Goal: Task Accomplishment & Management: Use online tool/utility

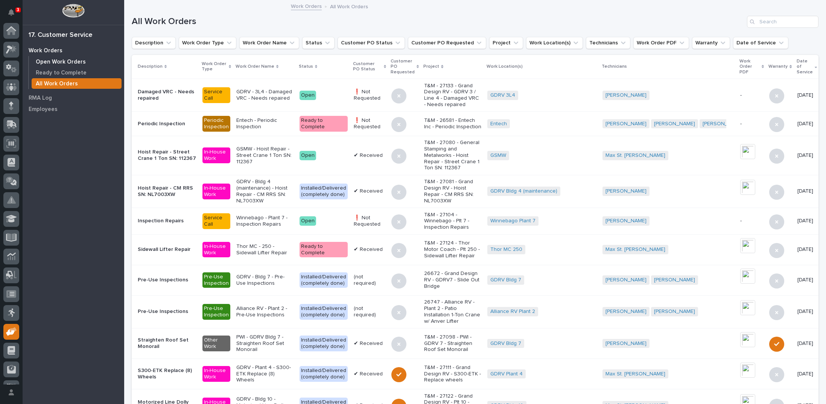
click at [53, 62] on p "Open Work Orders" at bounding box center [61, 62] width 50 height 7
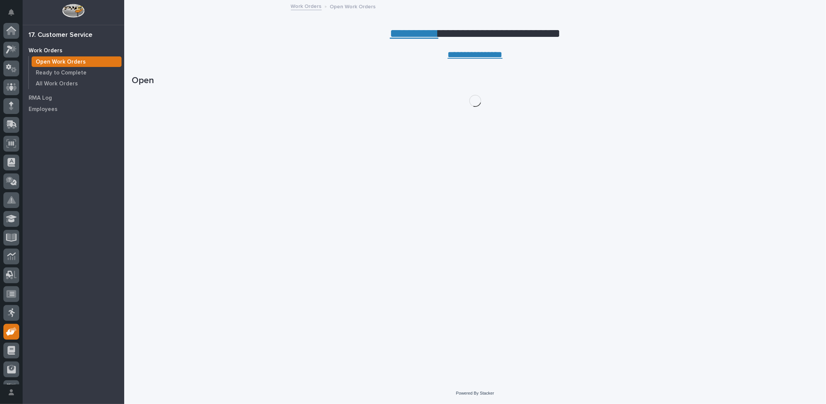
scroll to position [33, 0]
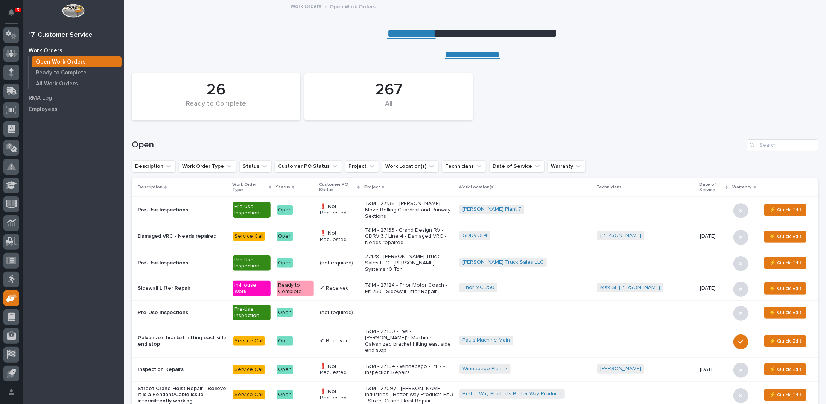
click at [396, 211] on p "T&M - 27136 - [PERSON_NAME] - Move Rolling Guardrail and Runway Sections" at bounding box center [409, 209] width 88 height 19
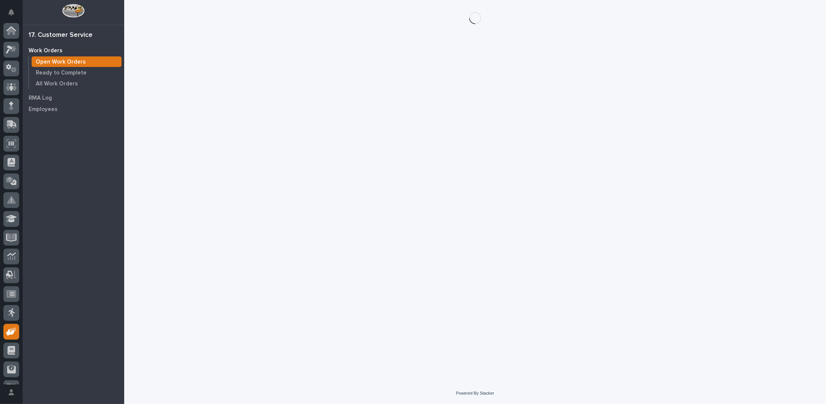
scroll to position [33, 0]
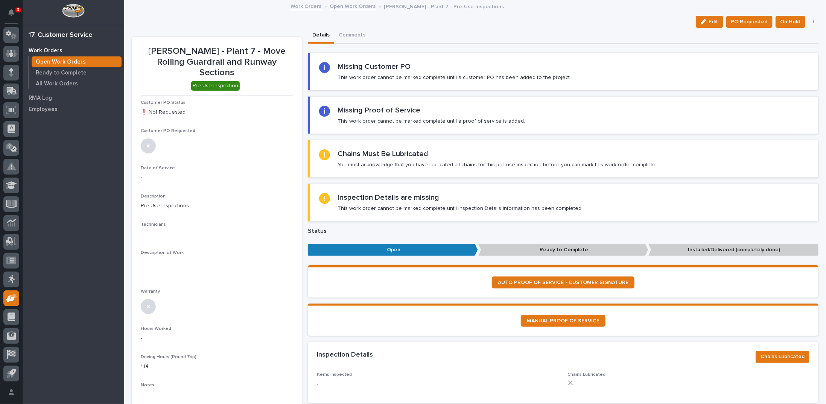
click at [358, 6] on link "Open Work Orders" at bounding box center [353, 6] width 46 height 9
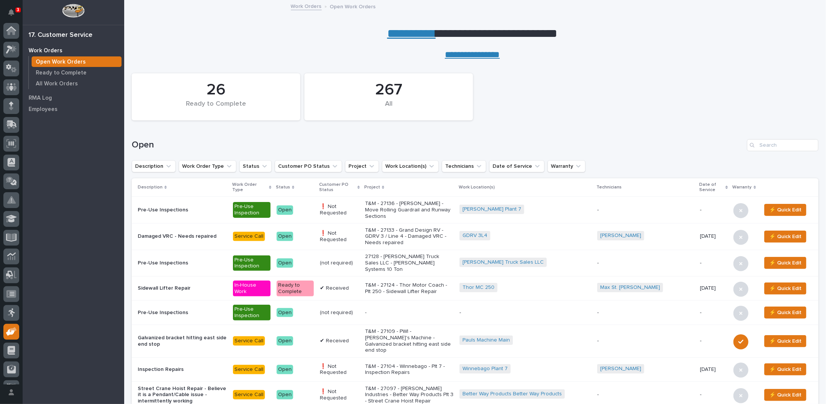
scroll to position [33, 0]
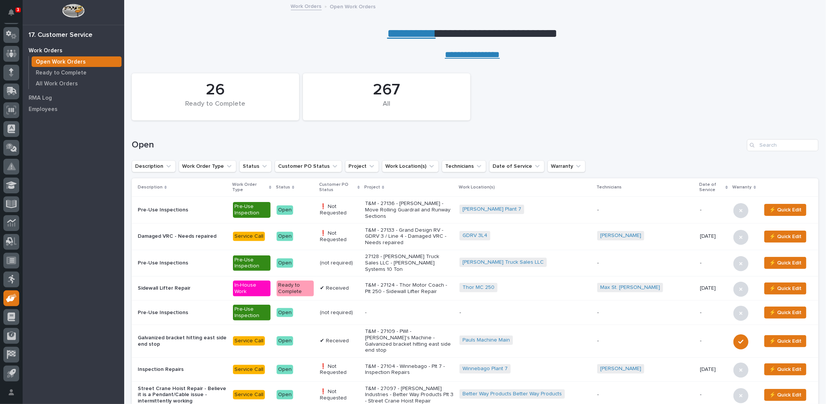
click at [410, 233] on p "T&M - 27133 - Grand Design RV - GDRV 3 / Line 4 - Damaged VRC - Needs repaired" at bounding box center [409, 236] width 88 height 19
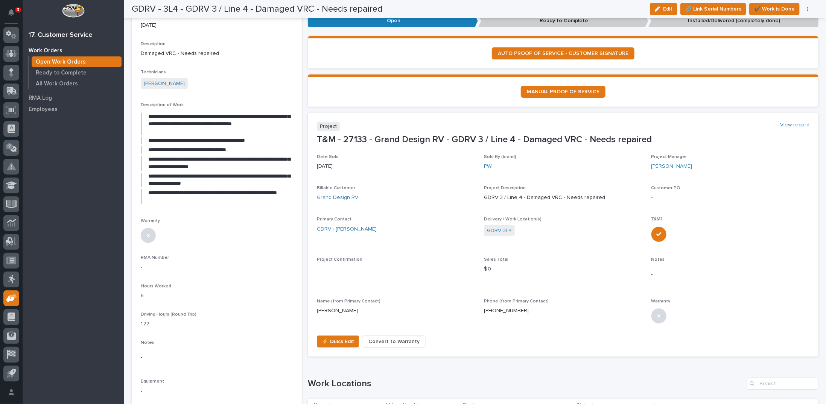
scroll to position [150, 0]
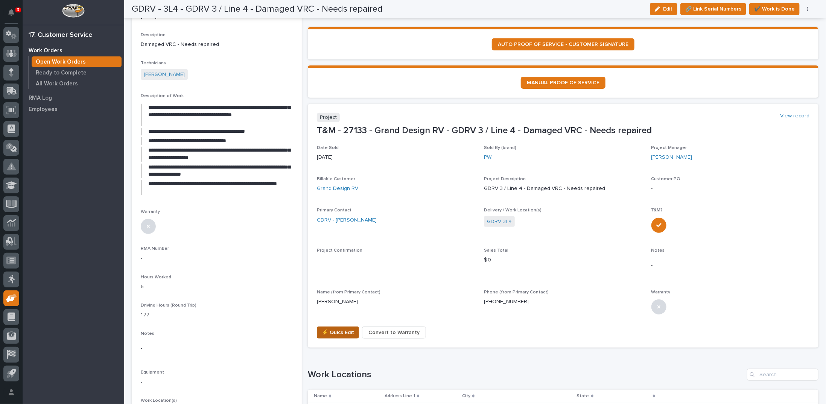
click at [336, 334] on span "⚡ Quick Edit" at bounding box center [338, 332] width 32 height 9
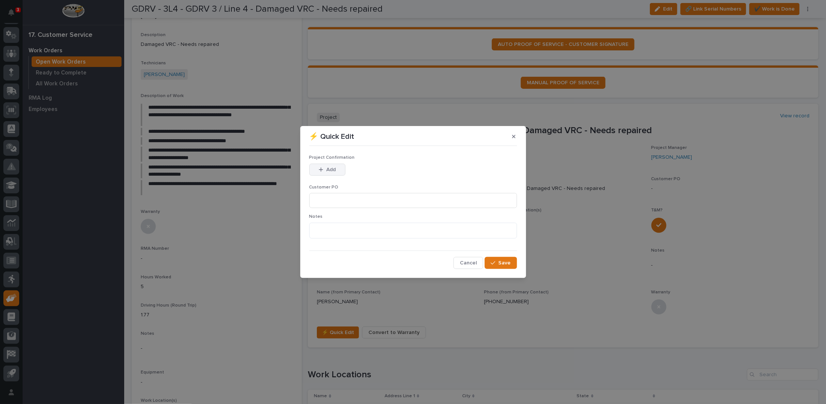
click at [331, 167] on span "Add" at bounding box center [330, 169] width 9 height 7
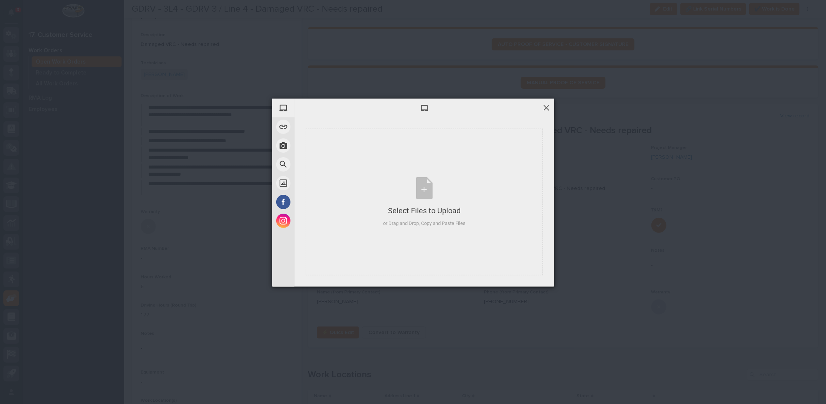
click at [547, 108] on span at bounding box center [546, 107] width 8 height 8
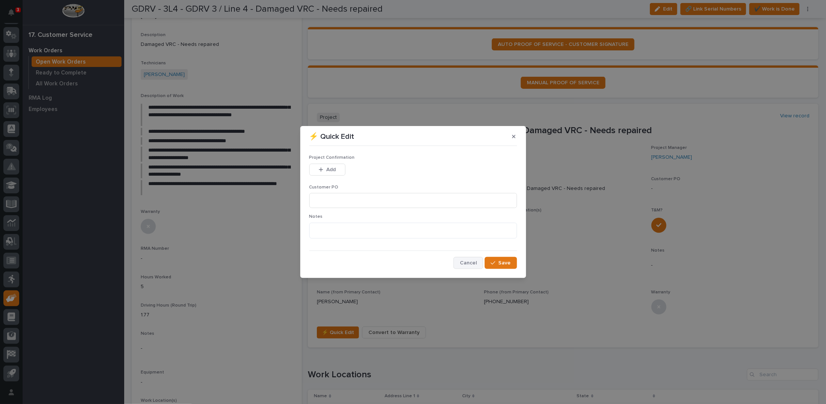
click at [472, 262] on span "Cancel" at bounding box center [468, 263] width 17 height 7
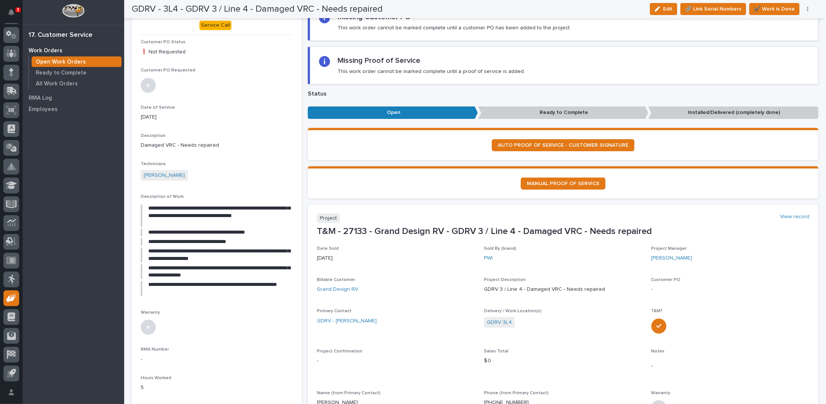
scroll to position [0, 0]
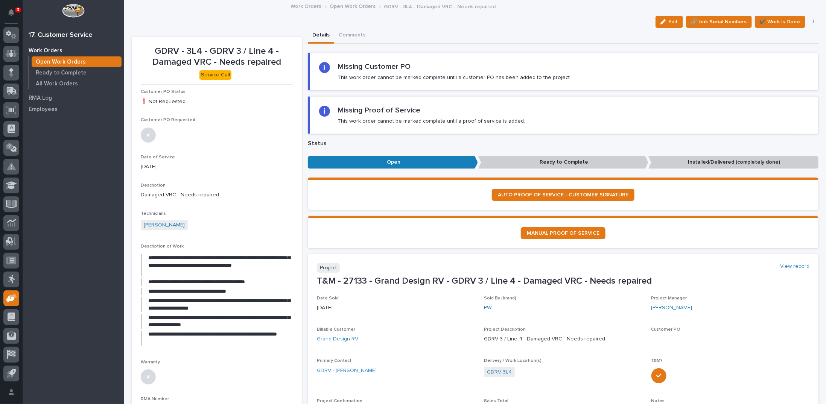
click at [338, 4] on link "Open Work Orders" at bounding box center [353, 6] width 46 height 9
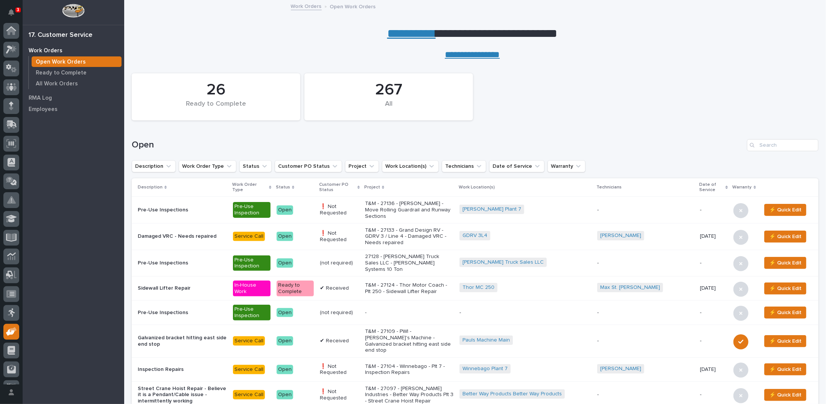
scroll to position [33, 0]
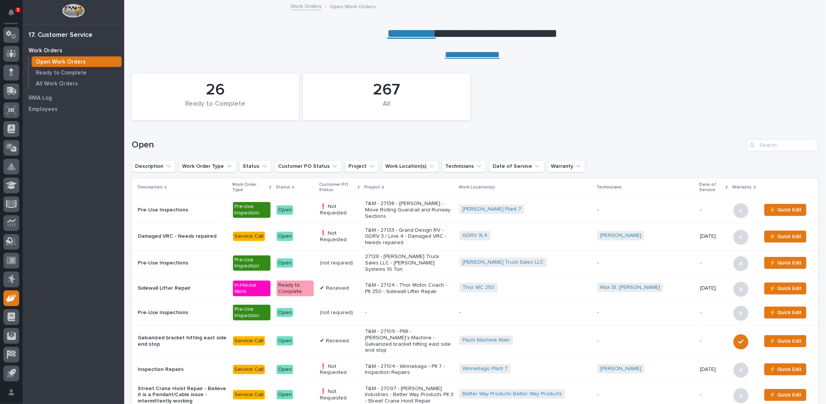
click at [400, 32] on link "**********" at bounding box center [411, 33] width 49 height 12
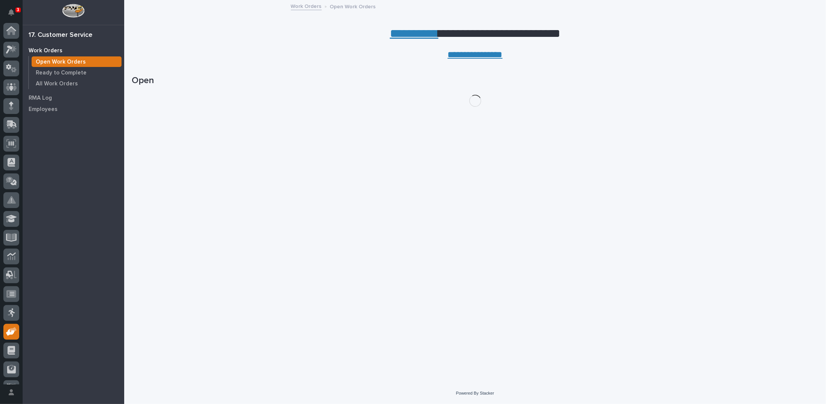
scroll to position [33, 0]
